Goal: Communication & Community: Answer question/provide support

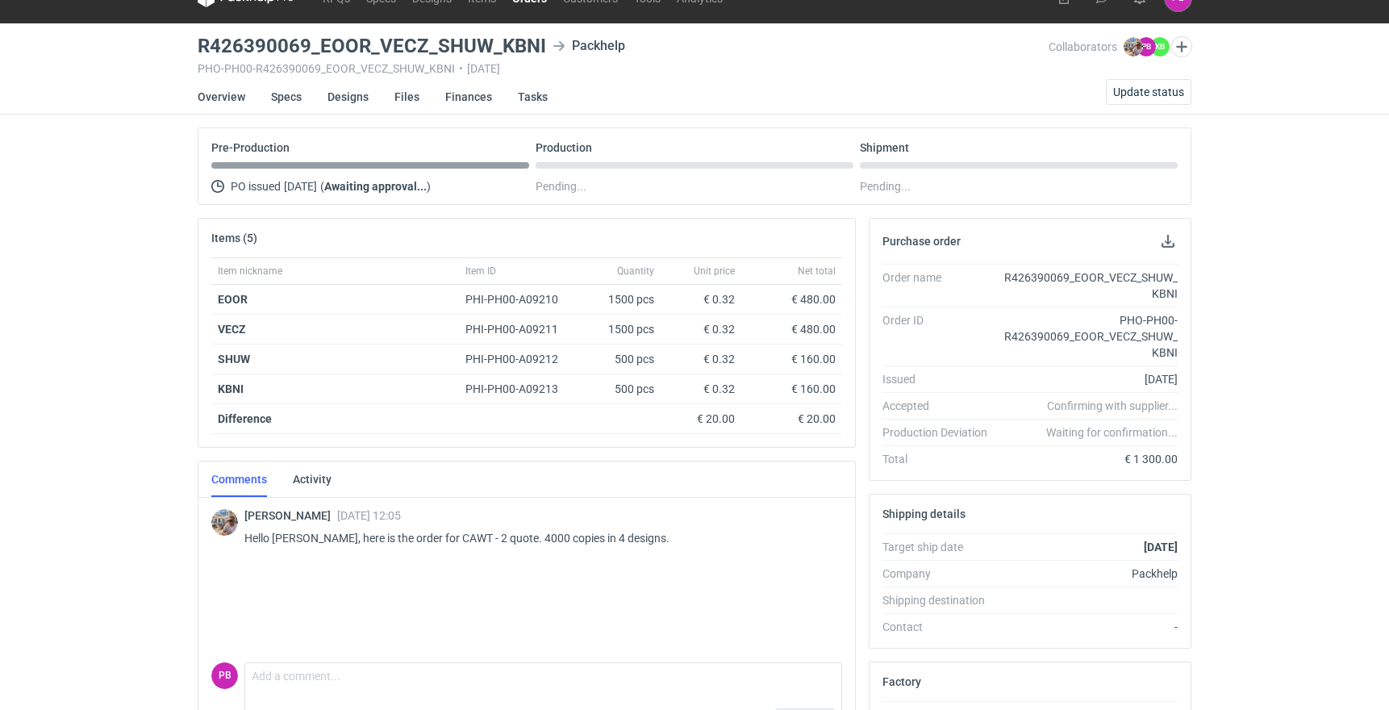
scroll to position [13, 0]
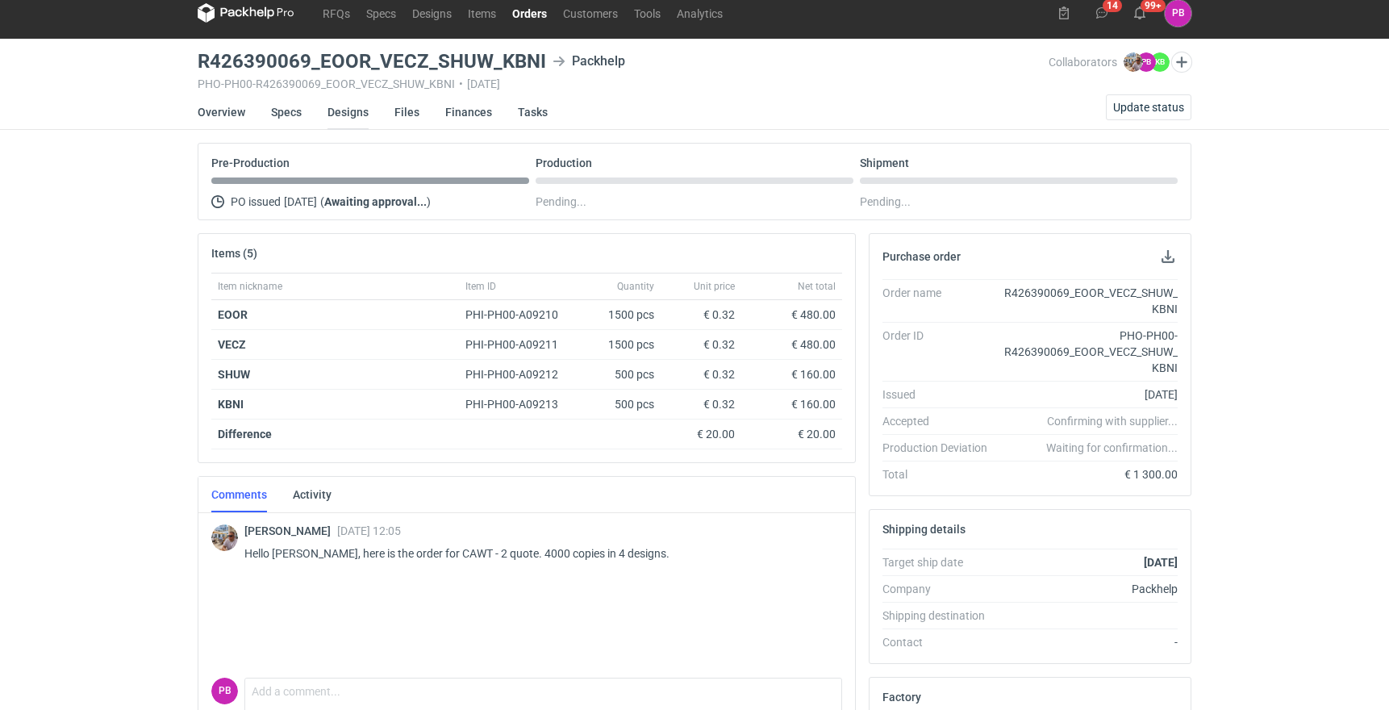
click at [347, 118] on link "Designs" at bounding box center [347, 111] width 41 height 35
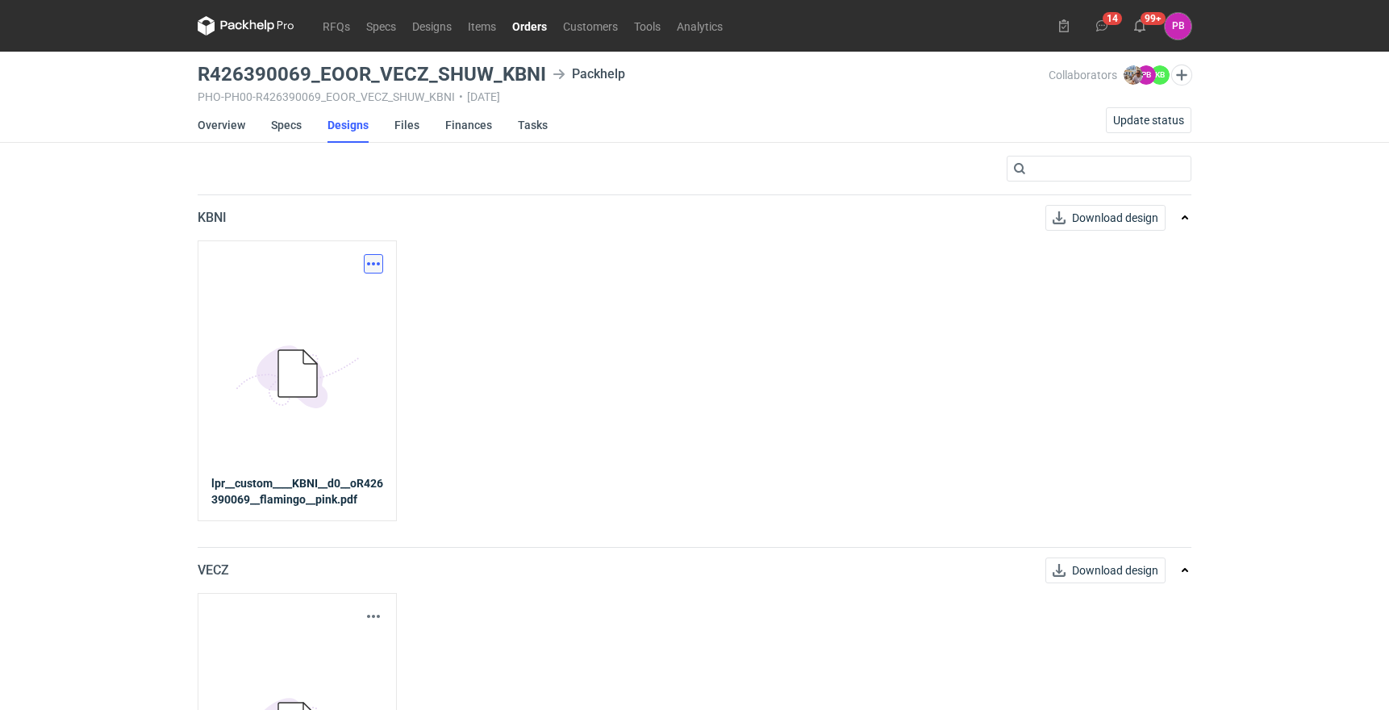
click at [377, 266] on button "button" at bounding box center [373, 263] width 19 height 19
click at [342, 303] on link "Download design part" at bounding box center [302, 299] width 148 height 26
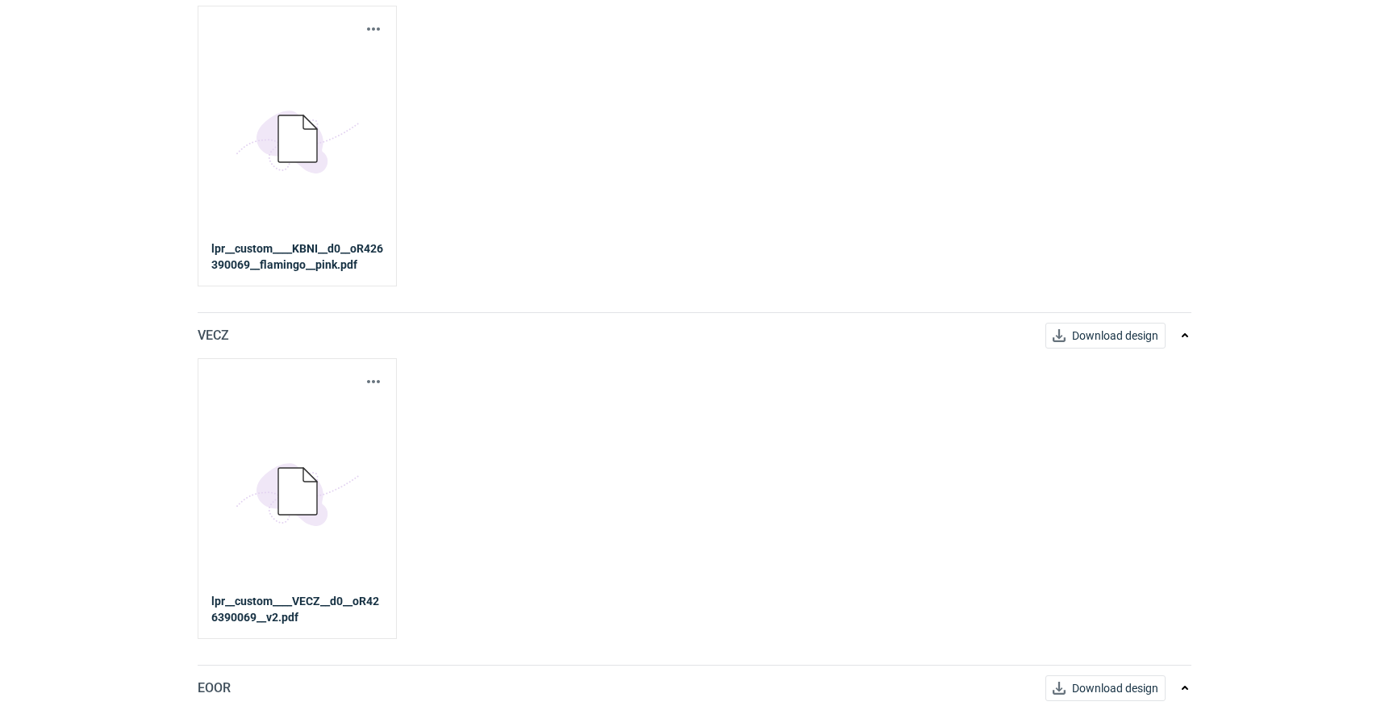
scroll to position [292, 0]
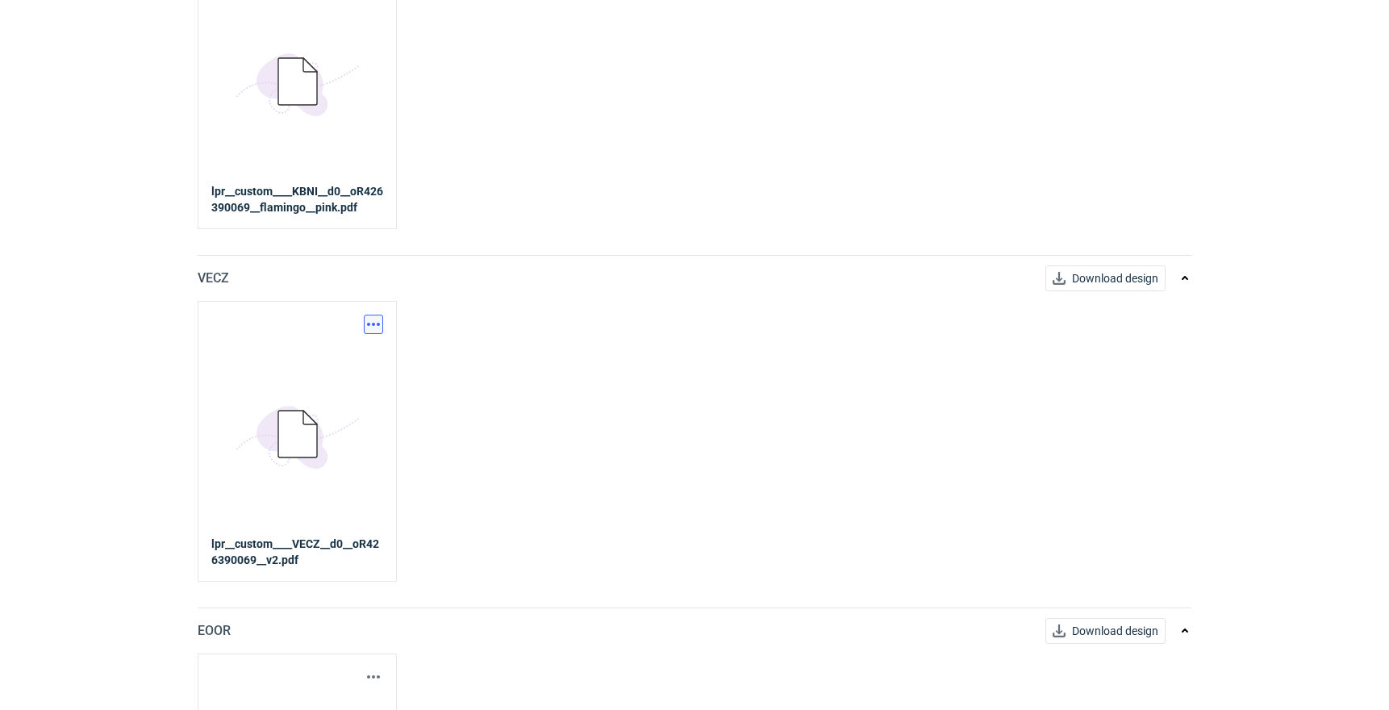
click at [378, 319] on button "button" at bounding box center [373, 324] width 19 height 19
click at [349, 362] on link "Download design part" at bounding box center [302, 360] width 148 height 26
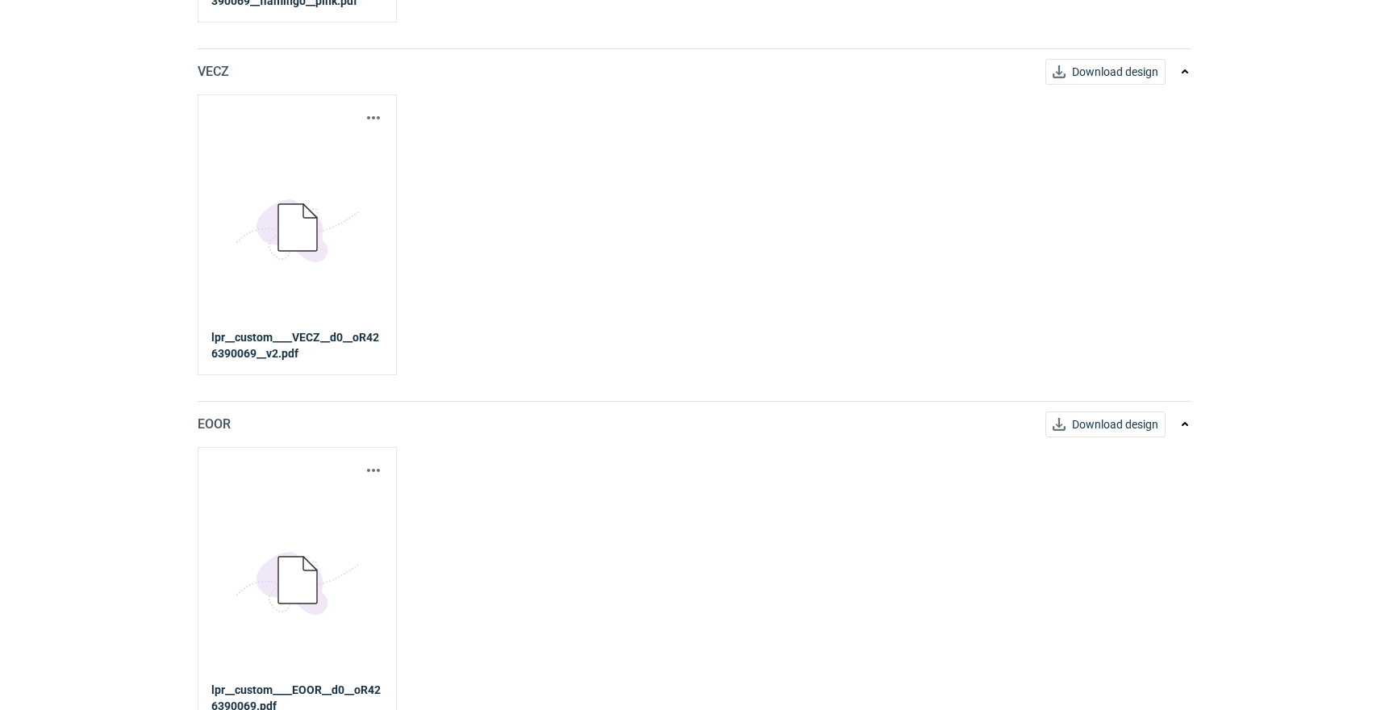
scroll to position [525, 0]
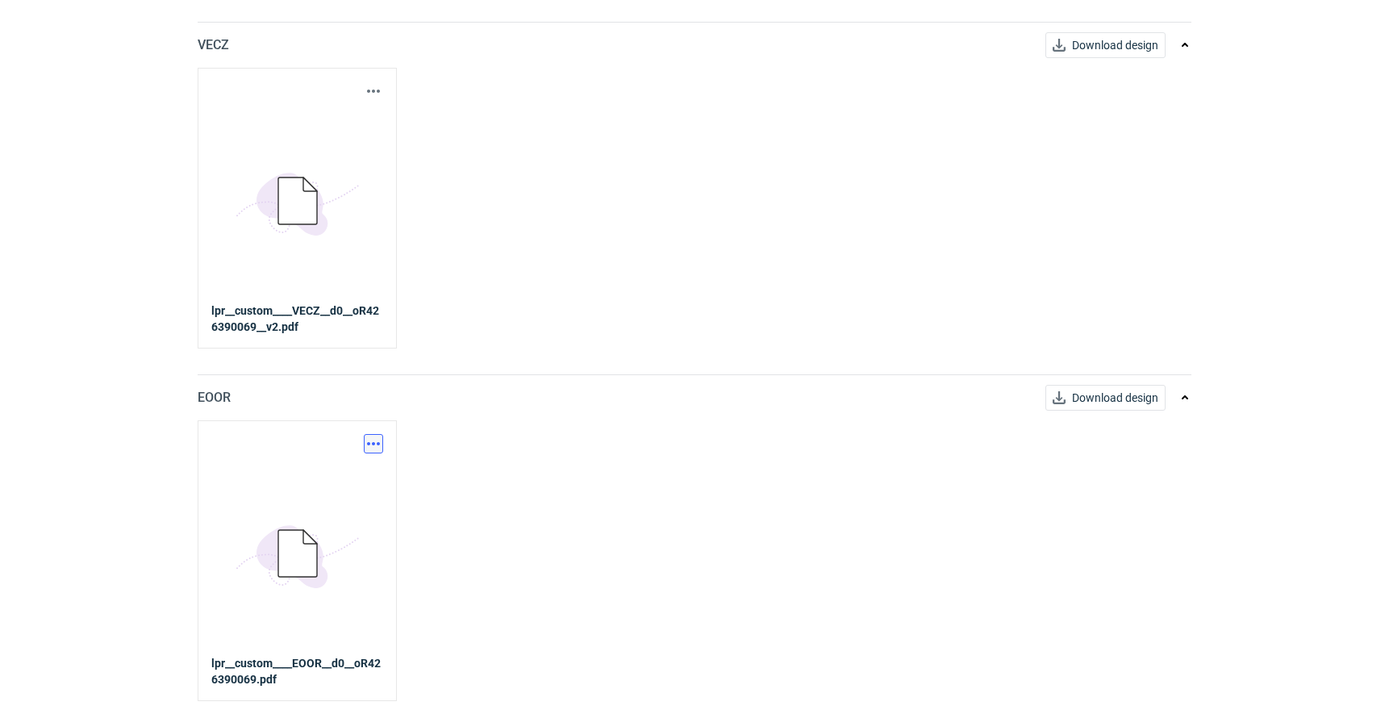
click at [370, 441] on button "button" at bounding box center [373, 443] width 19 height 19
click at [334, 476] on link "Download design part" at bounding box center [302, 479] width 148 height 26
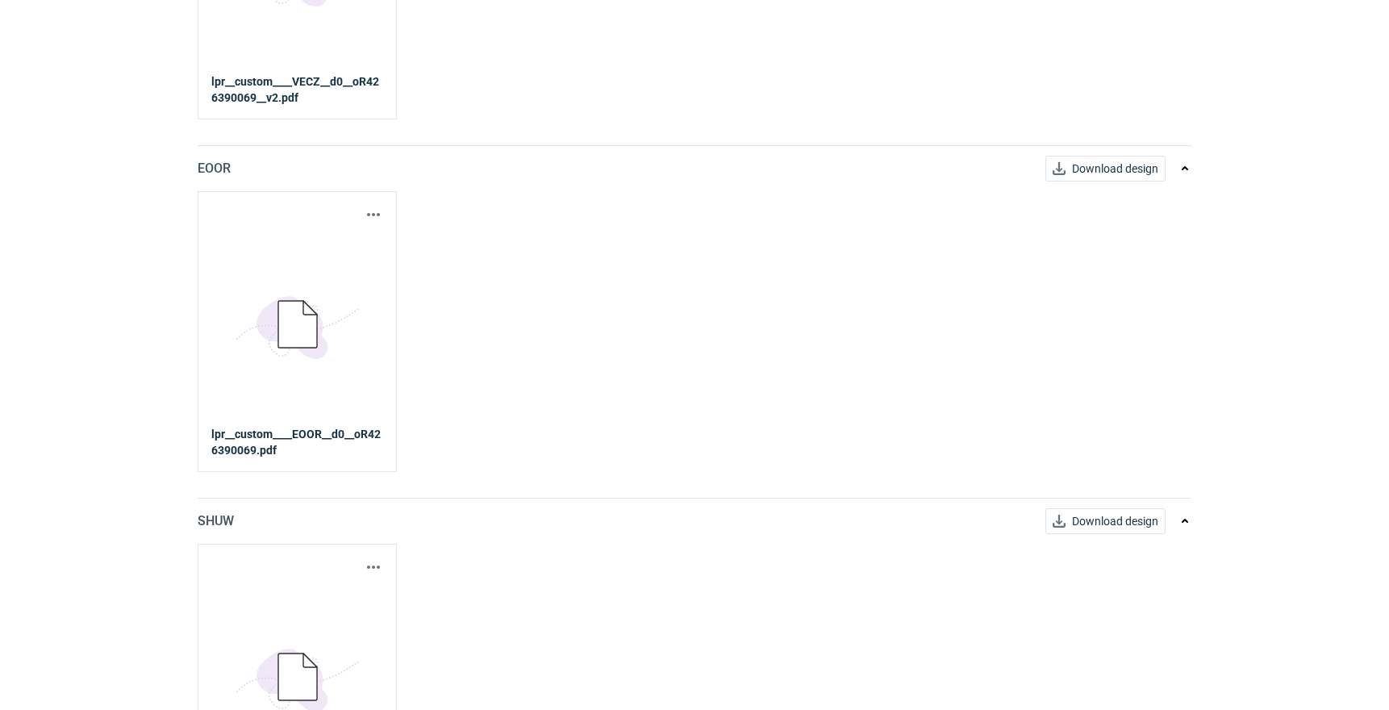
scroll to position [869, 0]
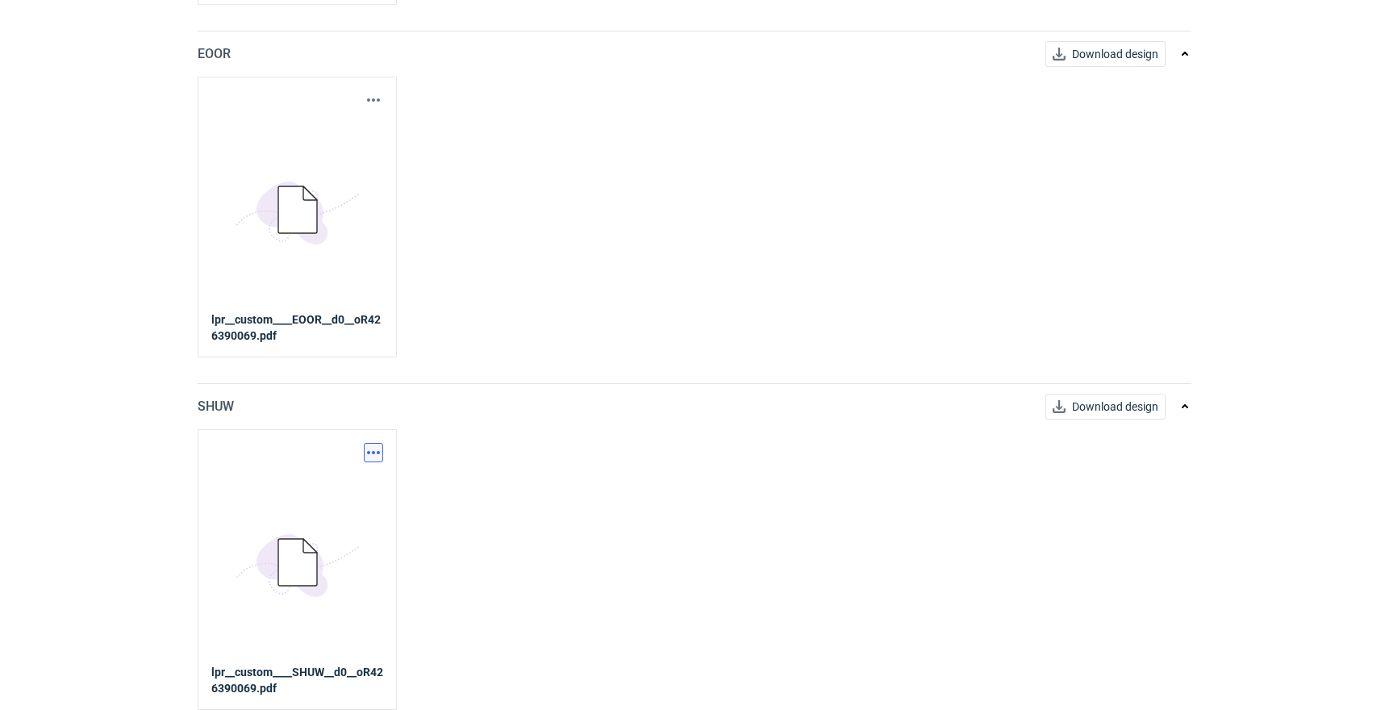
click at [373, 454] on button "button" at bounding box center [373, 452] width 19 height 19
click at [344, 490] on link "Download design part" at bounding box center [302, 488] width 148 height 26
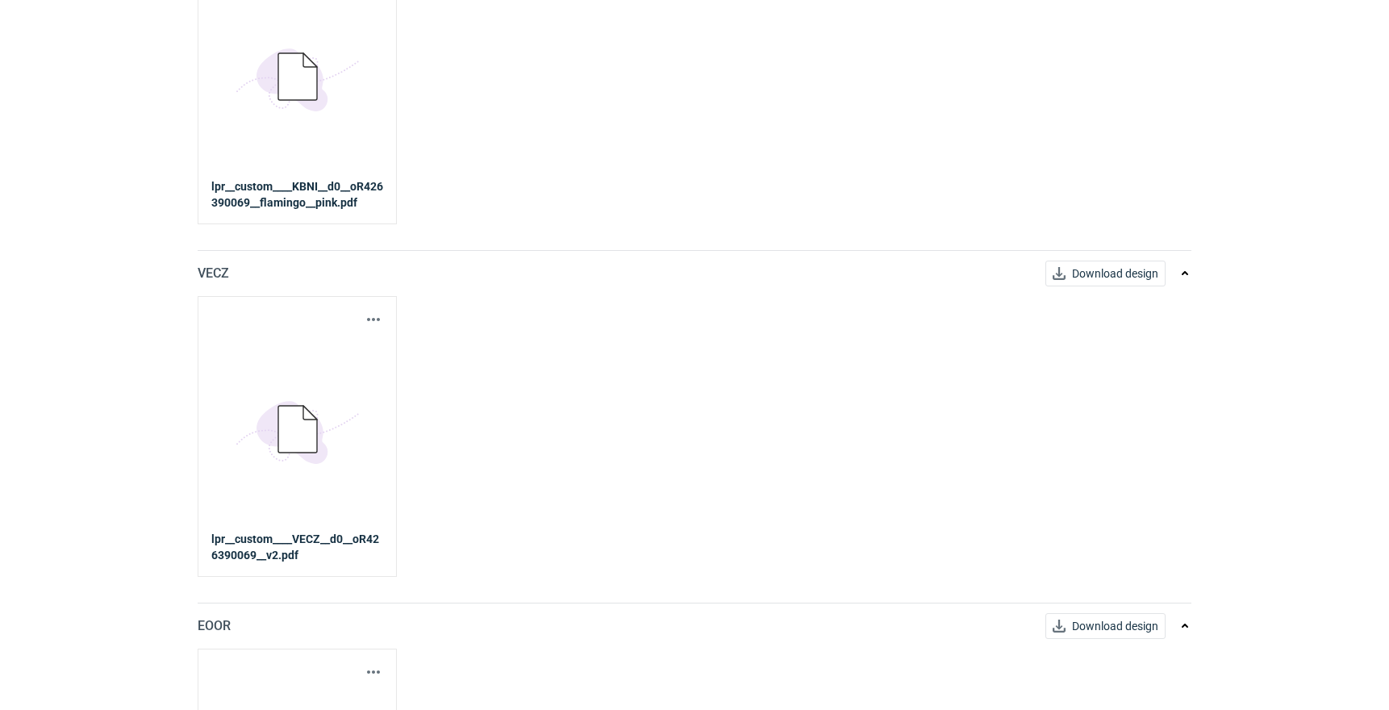
scroll to position [0, 0]
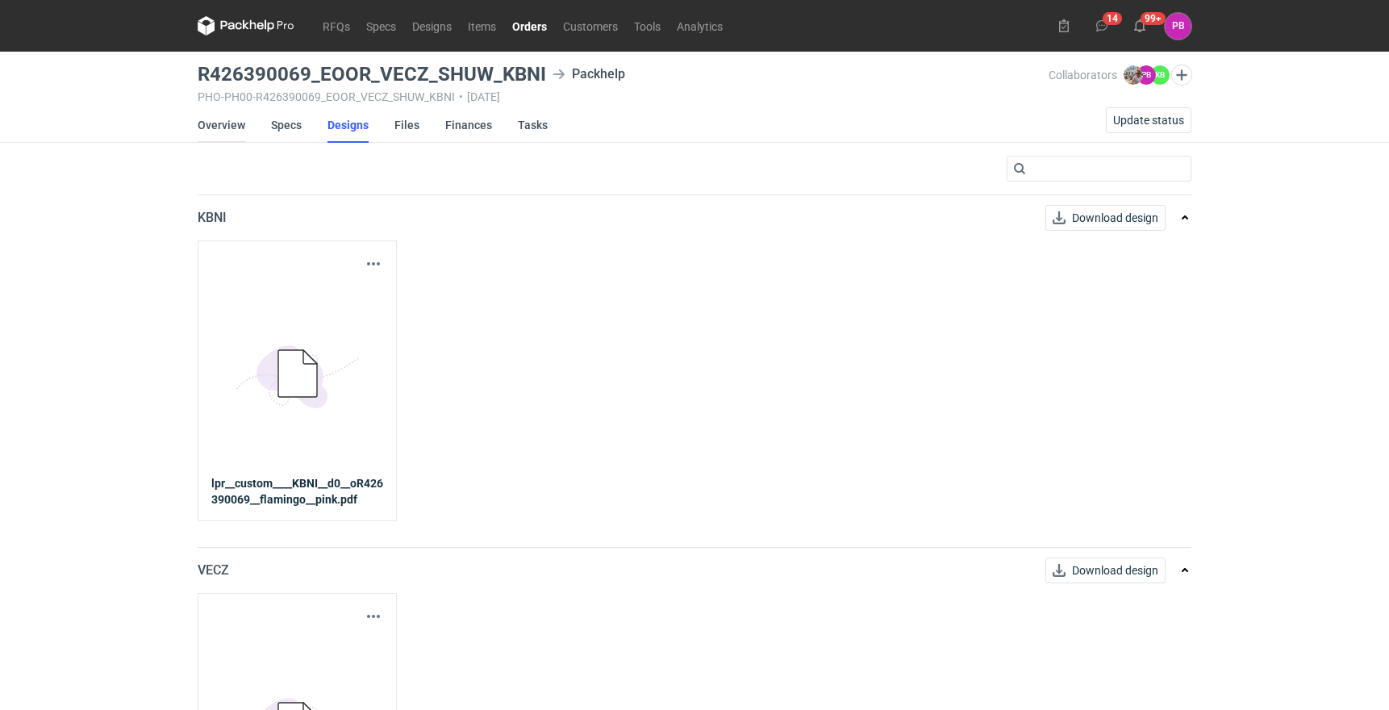
click at [226, 123] on link "Overview" at bounding box center [222, 124] width 48 height 35
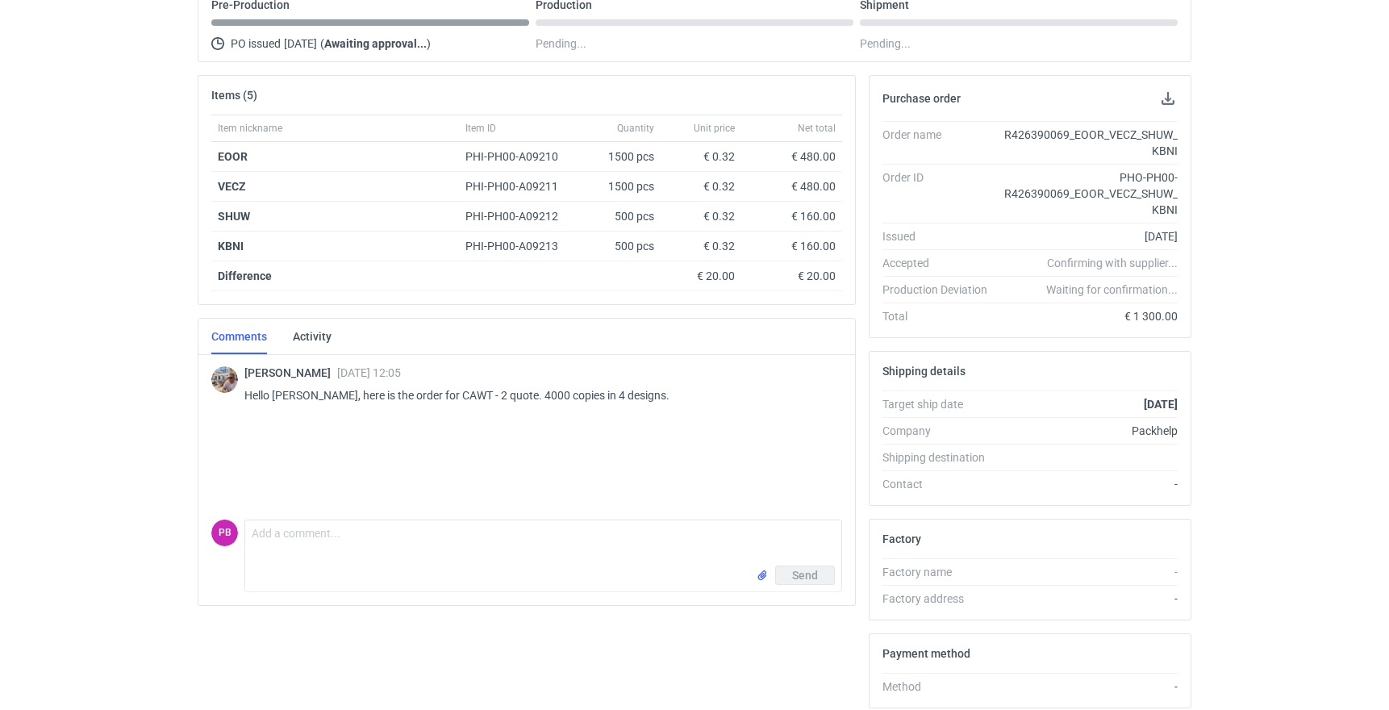
scroll to position [181, 0]
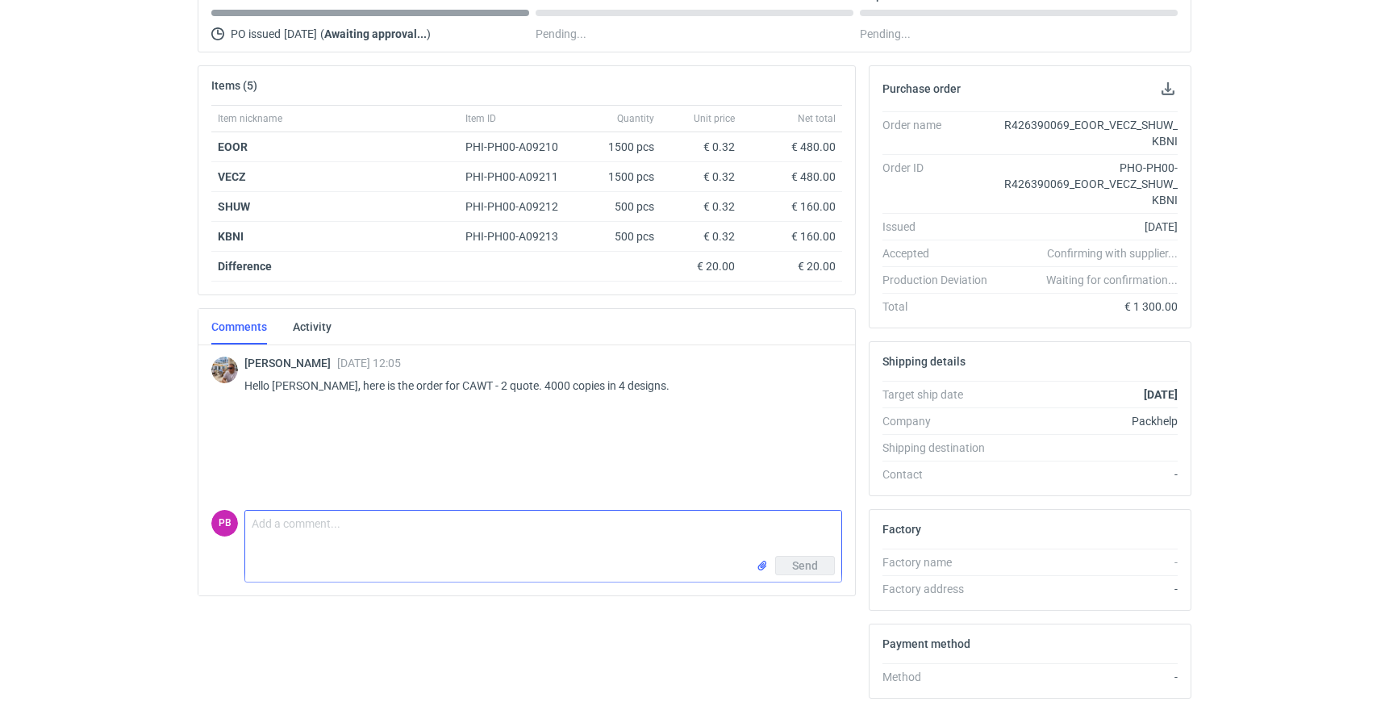
click at [320, 519] on textarea "Comment message" at bounding box center [543, 533] width 596 height 45
type textarea "Hi, order received. We are working on the files."
click at [804, 567] on span "Send" at bounding box center [805, 565] width 26 height 11
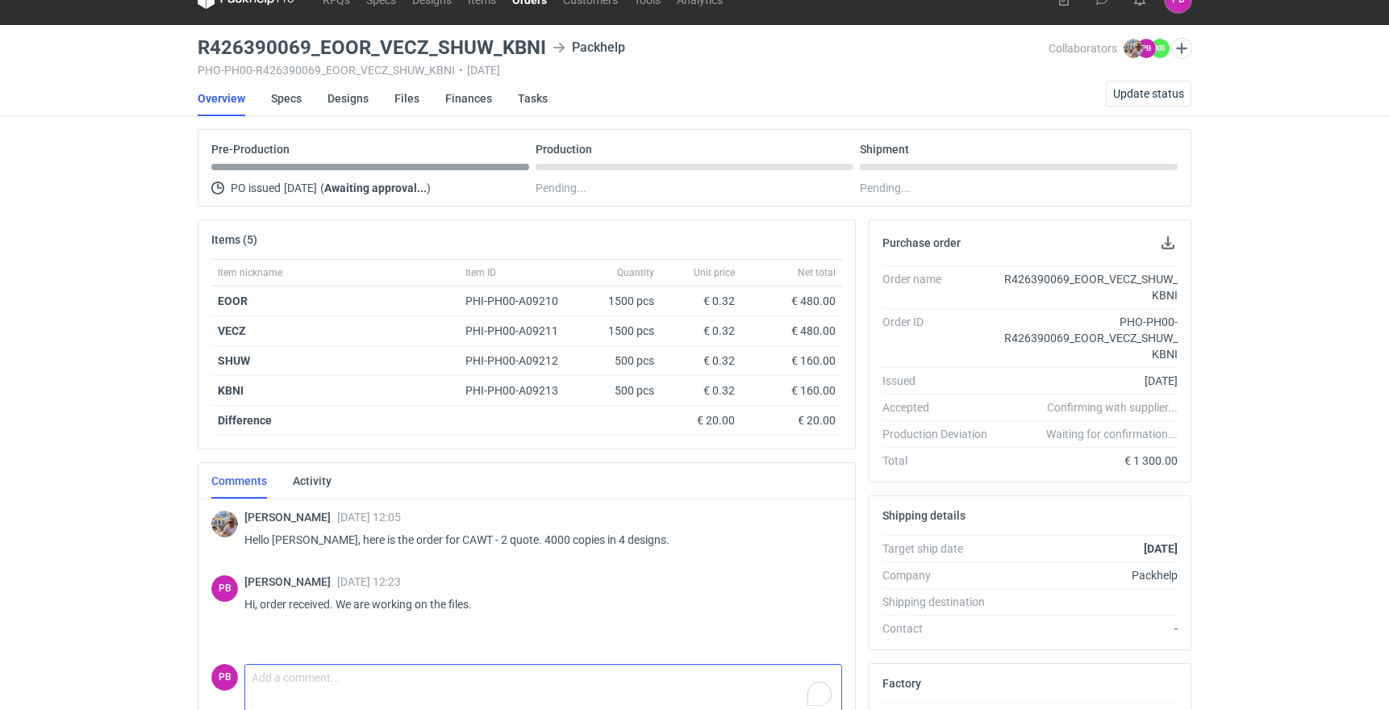
scroll to position [0, 0]
